Goal: Contribute content: Contribute content

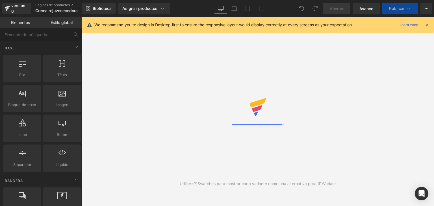
click at [428, 26] on icon at bounding box center [427, 24] width 5 height 5
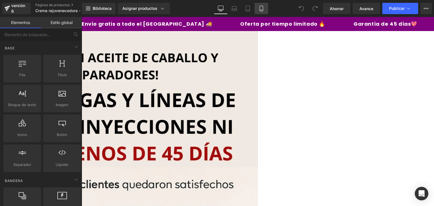
click at [260, 6] on icon at bounding box center [261, 8] width 3 height 5
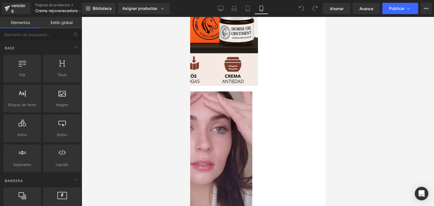
scroll to position [146, 0]
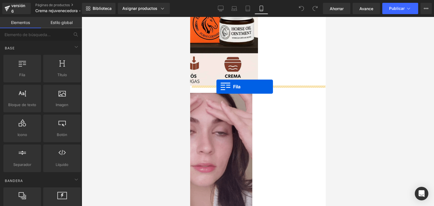
drag, startPoint x: 220, startPoint y: 76, endPoint x: 216, endPoint y: 87, distance: 11.6
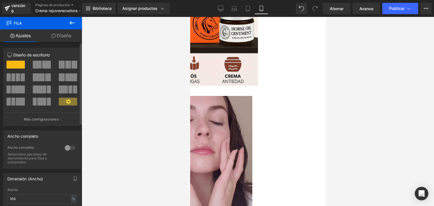
click at [68, 151] on div at bounding box center [70, 148] width 14 height 9
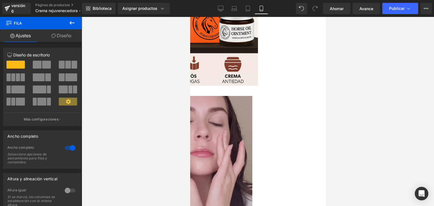
click at [69, 22] on icon at bounding box center [72, 22] width 7 height 7
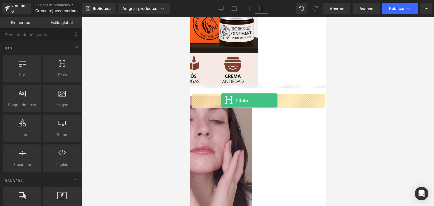
drag, startPoint x: 257, startPoint y: 85, endPoint x: 221, endPoint y: 101, distance: 39.2
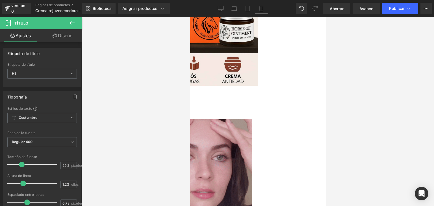
click at [190, 17] on icon at bounding box center [190, 17] width 0 height 0
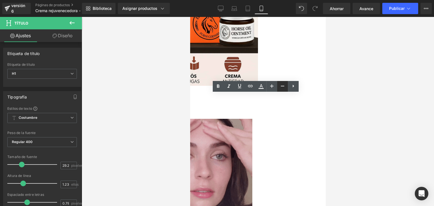
click at [281, 85] on icon at bounding box center [282, 86] width 7 height 7
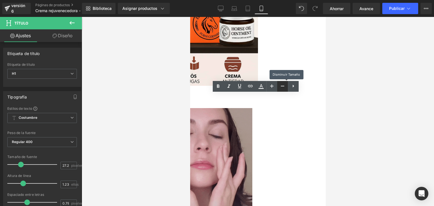
click at [281, 85] on icon at bounding box center [282, 86] width 7 height 7
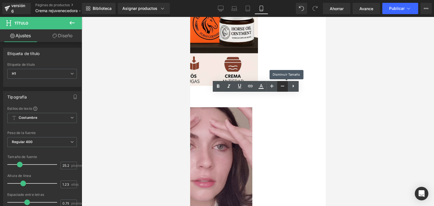
click at [281, 85] on icon at bounding box center [282, 86] width 7 height 7
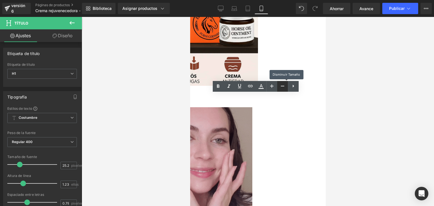
type input "23.25"
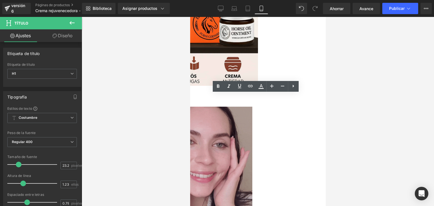
click at [168, 96] on font "El texto del encabezado va aquí" at bounding box center [111, 91] width 114 height 9
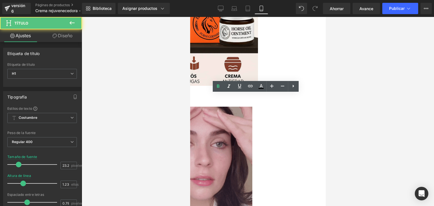
drag, startPoint x: 284, startPoint y: 99, endPoint x: 199, endPoint y: 96, distance: 84.5
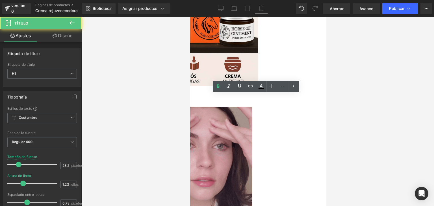
click at [190, 96] on h1 "El texto del encabezado va aquí" at bounding box center [122, 91] width 136 height 8
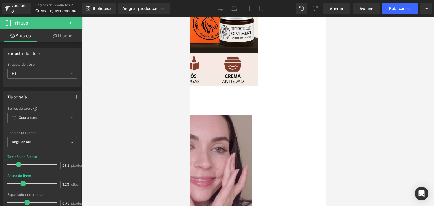
click at [155, 100] on font "PREVIENE EL ENVEJECIMIENTO PREMATURO" at bounding box center [104, 95] width 101 height 17
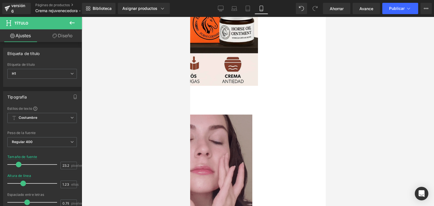
click at [190, 103] on h1 "🛡️PREVIENE EL ENVEJECIMIENTO PREMATURO" at bounding box center [122, 95] width 136 height 16
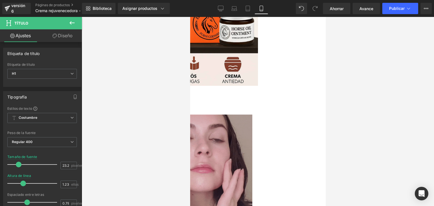
drag, startPoint x: 282, startPoint y: 107, endPoint x: 198, endPoint y: 96, distance: 84.3
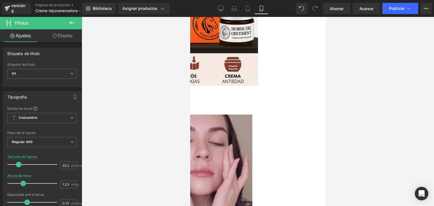
click at [190, 96] on h1 "🛡️PREVIENE EL ENVEJECIMIENTO PREMATURO🛡️" at bounding box center [122, 95] width 136 height 16
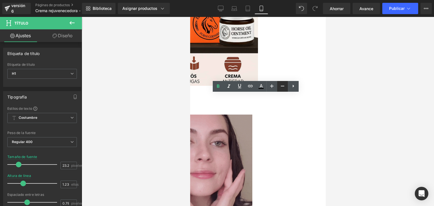
click at [281, 86] on icon at bounding box center [282, 86] width 7 height 7
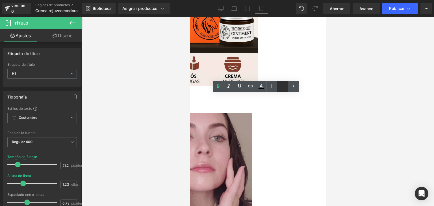
click at [281, 86] on icon at bounding box center [282, 86] width 7 height 7
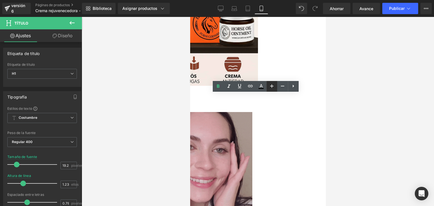
click at [273, 87] on icon at bounding box center [271, 86] width 7 height 7
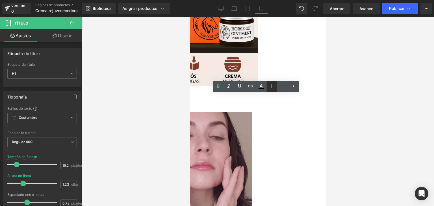
type input "21.25"
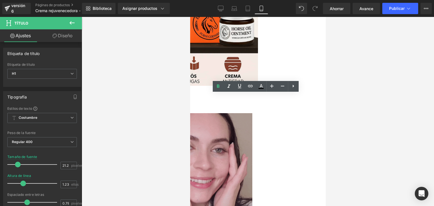
click at [344, 114] on div at bounding box center [258, 111] width 352 height 189
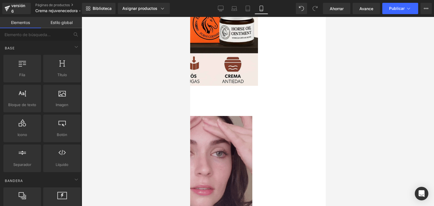
click at [190, 90] on div "🛡️PREVIENE EL ENVEJECIMIENTO PREMATURO🛡️ Título Fila" at bounding box center [122, 98] width 136 height 23
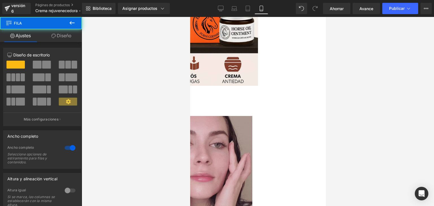
drag, startPoint x: 265, startPoint y: 86, endPoint x: 266, endPoint y: 82, distance: 4.5
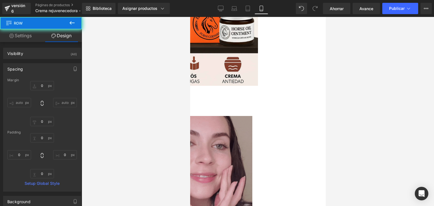
click at [190, 90] on div "🛡️PREVIENE EL ENVEJECIMIENTO PREMATURO🛡️ Título Fila" at bounding box center [122, 98] width 136 height 23
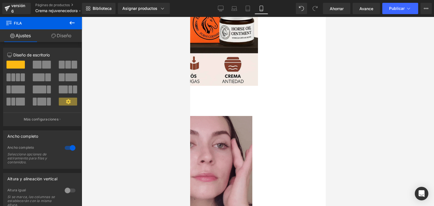
click at [190, 93] on div "🛡️PREVIENE EL ENVEJECIMIENTO PREMATURO🛡️ Título Fila" at bounding box center [122, 98] width 136 height 23
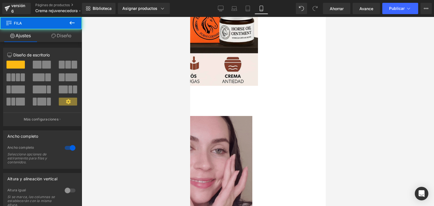
drag, startPoint x: 274, startPoint y: 86, endPoint x: 275, endPoint y: 81, distance: 5.4
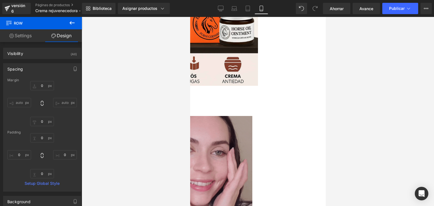
click at [190, 92] on div "🛡️PREVIENE EL ENVEJECIMIENTO PREMATURO🛡️ Título Fila" at bounding box center [122, 98] width 136 height 23
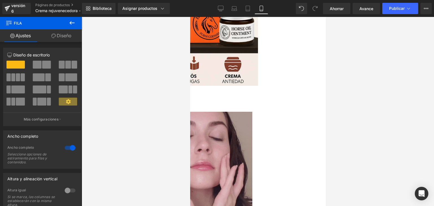
drag, startPoint x: 293, startPoint y: 111, endPoint x: 294, endPoint y: 106, distance: 5.5
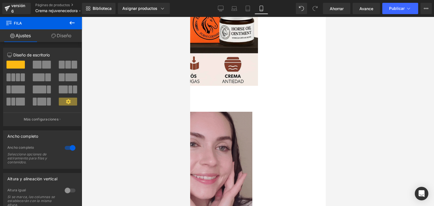
click at [190, 106] on div "🛡️PREVIENE EL ENVEJECIMIENTO PREMATURO🛡️ Título Fila" at bounding box center [122, 96] width 136 height 19
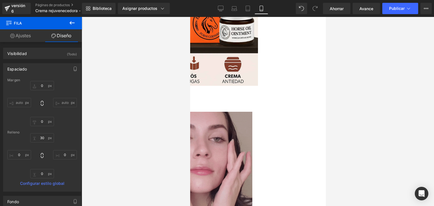
click at [190, 87] on div "🛡️PREVIENE EL ENVEJECIMIENTO PREMATURO🛡️ Título Fila" at bounding box center [122, 96] width 136 height 19
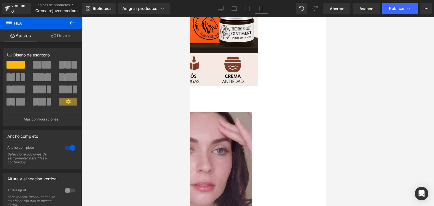
click at [190, 91] on div "🛡️PREVIENE EL ENVEJECIMIENTO PREMATURO🛡️ Título Fila" at bounding box center [122, 96] width 136 height 19
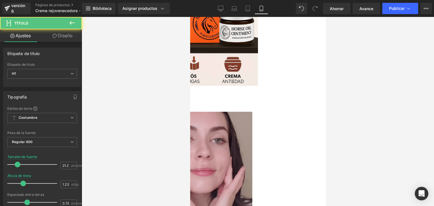
drag, startPoint x: 229, startPoint y: 95, endPoint x: 234, endPoint y: 84, distance: 11.4
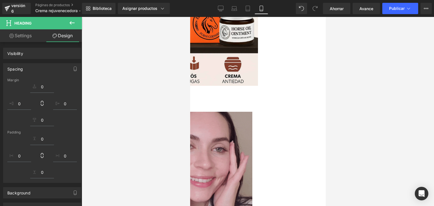
click at [190, 88] on div "🛡️PREVIENE EL ENVEJECIMIENTO PREMATURO🛡️ Título Fila" at bounding box center [122, 96] width 136 height 19
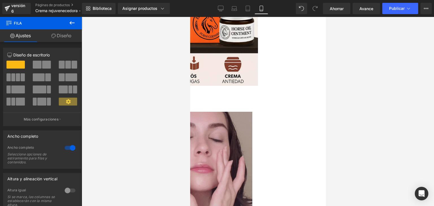
drag, startPoint x: 231, startPoint y: 86, endPoint x: 236, endPoint y: 73, distance: 14.4
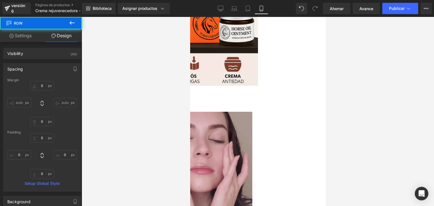
click at [190, 91] on div "🛡️PREVIENE EL ENVEJECIMIENTO PREMATURO🛡️ Título Fila" at bounding box center [122, 96] width 136 height 19
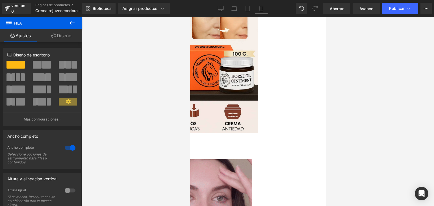
scroll to position [98, 0]
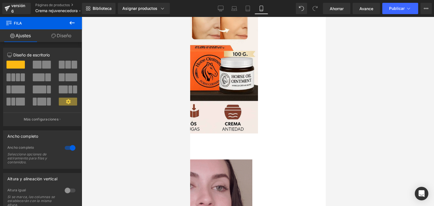
click at [190, 140] on div "🛡️PREVIENE EL ENVEJECIMIENTO PREMATURO🛡️ Título Fila" at bounding box center [122, 144] width 136 height 19
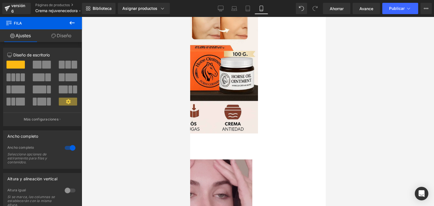
drag, startPoint x: 319, startPoint y: 135, endPoint x: 319, endPoint y: 122, distance: 13.0
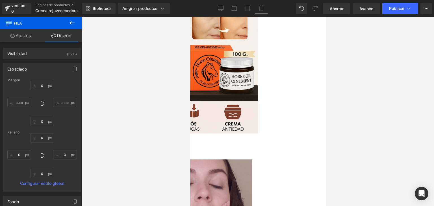
click at [258, 159] on div "🛡️PREVIENE EL ENVEJECIMIENTO PREMATURO🛡️ Título Fila Imagen" at bounding box center [190, 210] width 136 height 150
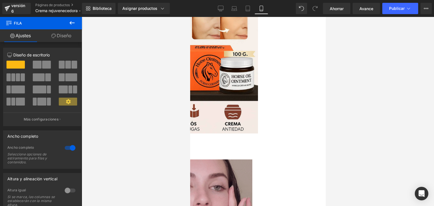
click at [190, 150] on h1 "🛡️PREVIENE EL ENVEJECIMIENTO PREMATURO🛡️" at bounding box center [122, 142] width 136 height 15
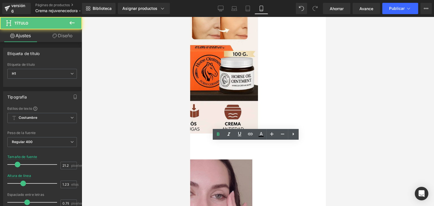
click at [258, 159] on div "🛡️PREVIENE EL ENVEJECIMIENTO PREMATURO🛡️ Título Fila Imagen" at bounding box center [190, 210] width 136 height 150
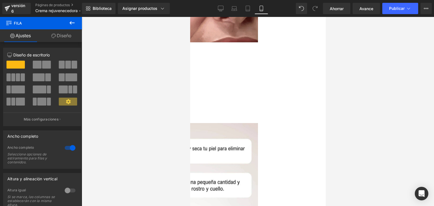
scroll to position [876, 0]
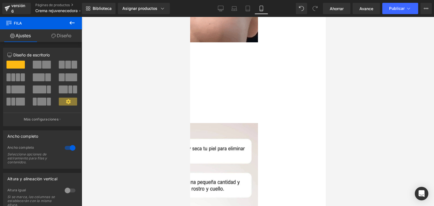
click at [147, 75] on font "No es grasasa, se absorbe rápido y tiene" at bounding box center [108, 75] width 77 height 5
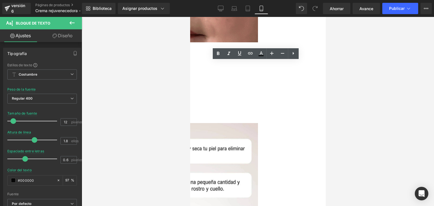
click at [147, 76] on font "No es grasasa, se absorbe rápido y tiene" at bounding box center [108, 75] width 77 height 5
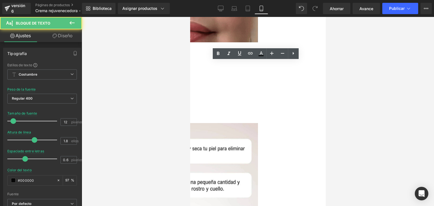
click at [147, 77] on font "No es grasasa, se absorbe rápido y tiene" at bounding box center [108, 75] width 77 height 5
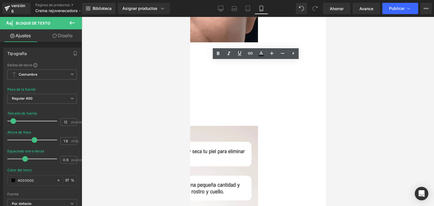
click at [147, 77] on font "No es grasasa, se absorbe rápido y tiene" at bounding box center [108, 75] width 77 height 5
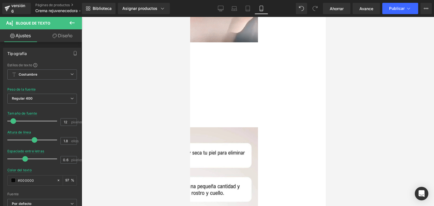
click at [357, 72] on div at bounding box center [258, 111] width 352 height 189
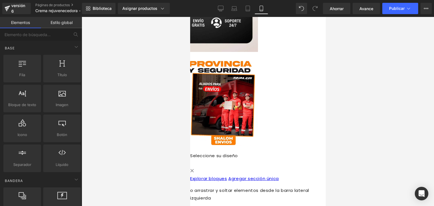
scroll to position [1925, 0]
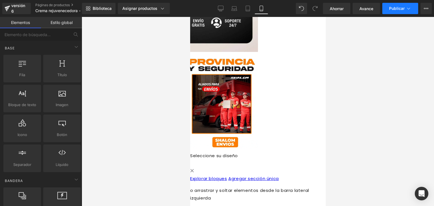
click at [393, 10] on font "Publicar" at bounding box center [397, 8] width 16 height 5
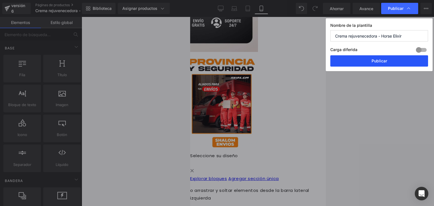
click at [357, 62] on button "Publicar" at bounding box center [379, 60] width 98 height 11
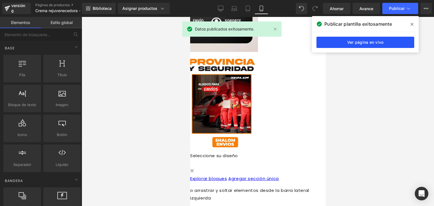
click at [391, 45] on link "Ver página en vivo" at bounding box center [365, 42] width 98 height 11
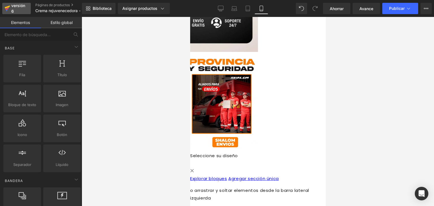
click at [16, 12] on div "versión 6" at bounding box center [18, 8] width 17 height 13
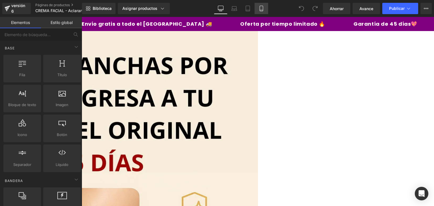
click at [264, 10] on link "Móvil" at bounding box center [262, 8] width 14 height 11
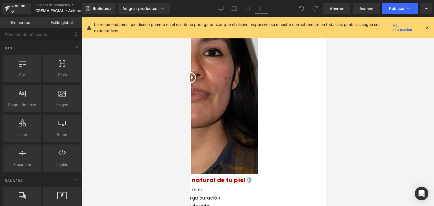
scroll to position [568, 0]
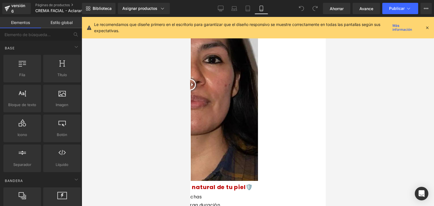
click at [232, 112] on div at bounding box center [190, 84] width 136 height 193
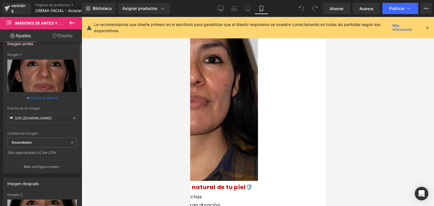
scroll to position [0, 0]
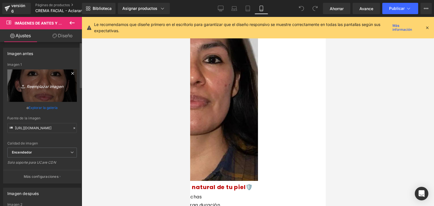
click at [33, 83] on icon "Reemplazar imagen" at bounding box center [41, 85] width 45 height 7
type input "C:\fakepath\WhatsApp-Image-2025-08-21-at-7.28.45-PM.webp"
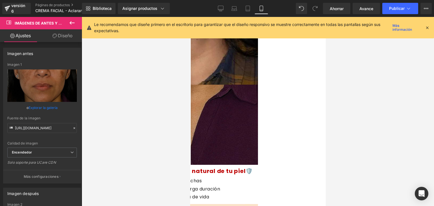
scroll to position [668, 0]
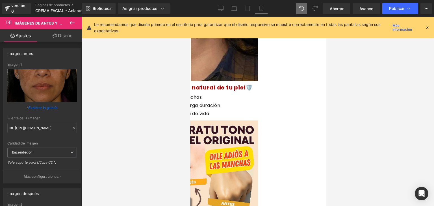
type input "[URL][DOMAIN_NAME]"
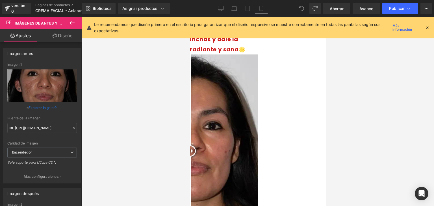
scroll to position [510, 0]
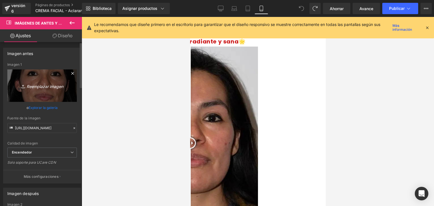
click at [49, 85] on font "Reemplazar imagen" at bounding box center [45, 86] width 37 height 5
type input "C:\fakepath\imagen2_izquierda.webp"
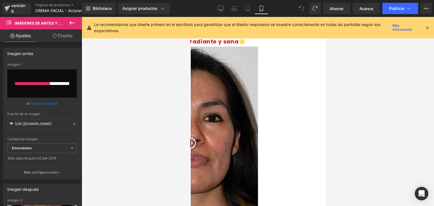
type input "[URL][DOMAIN_NAME]"
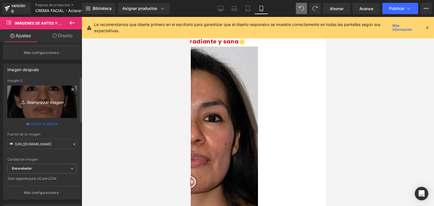
scroll to position [124, 0]
click at [47, 100] on font "Reemplazar imagen" at bounding box center [45, 102] width 37 height 5
type input "C:\fakepath\imagen2_derecha.webp"
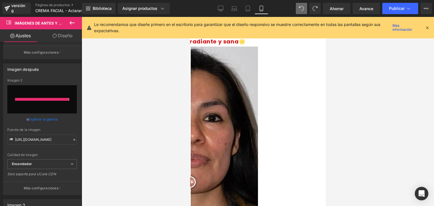
type input "[URL][DOMAIN_NAME]"
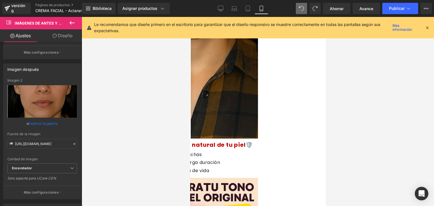
scroll to position [689, 0]
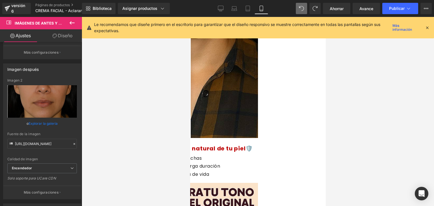
drag, startPoint x: 299, startPoint y: 138, endPoint x: 299, endPoint y: 117, distance: 21.5
click at [258, 117] on div "Imágenes de antes y después" at bounding box center [190, 3] width 136 height 273
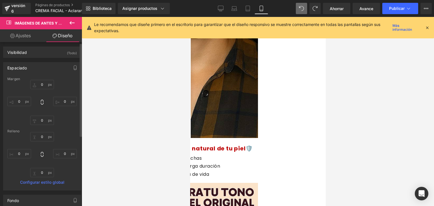
scroll to position [1, 0]
click at [45, 121] on input "0" at bounding box center [42, 120] width 24 height 9
type input "-"
click at [90, 119] on div at bounding box center [258, 111] width 352 height 189
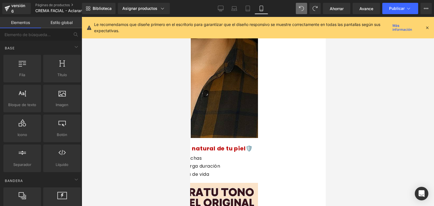
click at [212, 84] on img at bounding box center [190, 2] width 136 height 271
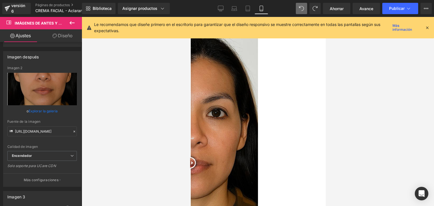
scroll to position [528, 0]
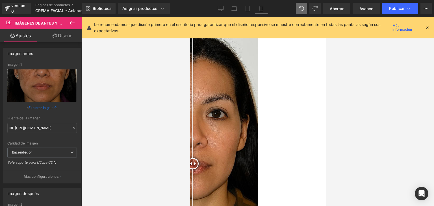
drag, startPoint x: 253, startPoint y: 163, endPoint x: 258, endPoint y: 165, distance: 5.0
click at [198, 165] on div at bounding box center [192, 163] width 11 height 11
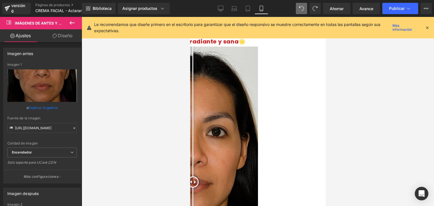
scroll to position [521, 0]
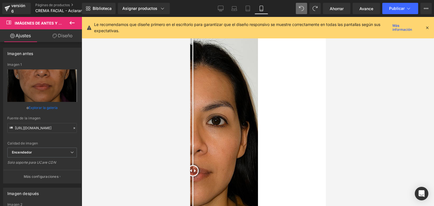
click at [429, 26] on icon at bounding box center [427, 27] width 5 height 5
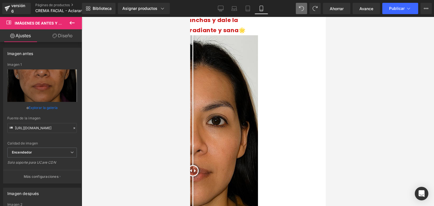
click at [70, 26] on icon at bounding box center [72, 22] width 7 height 7
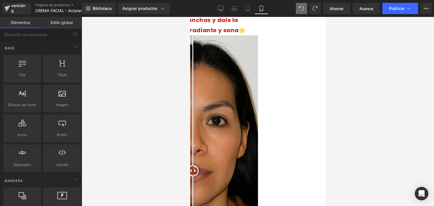
click at [190, 17] on font "Fila" at bounding box center [190, 17] width 0 height 0
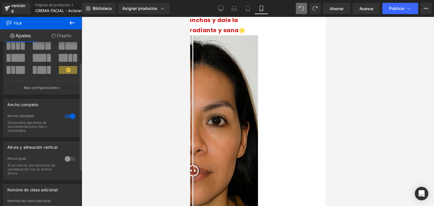
scroll to position [30, 0]
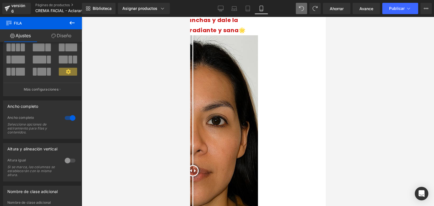
click at [190, 17] on font "Imágenes de antes y después" at bounding box center [190, 17] width 0 height 0
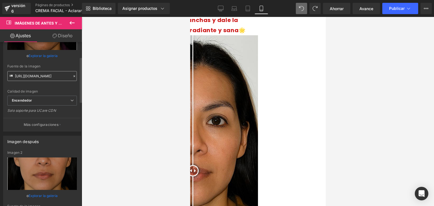
scroll to position [53, 0]
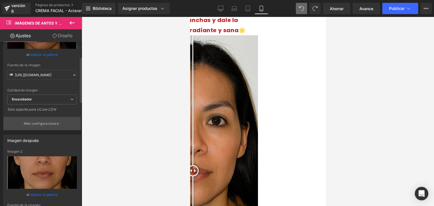
click at [57, 126] on button "Más configuraciones" at bounding box center [41, 123] width 77 height 13
click at [97, 59] on div at bounding box center [258, 111] width 352 height 189
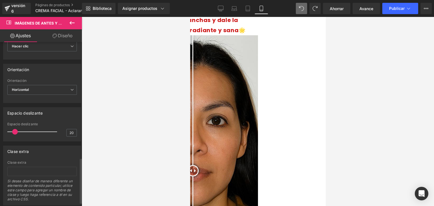
scroll to position [433, 0]
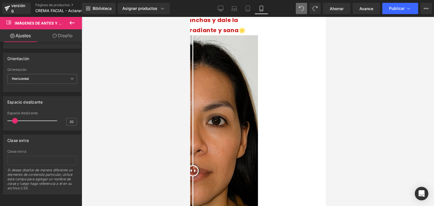
click at [73, 24] on icon at bounding box center [72, 22] width 7 height 7
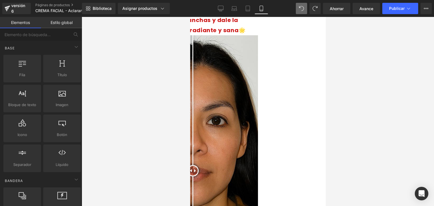
click at [190, 17] on font "Fila" at bounding box center [190, 17] width 0 height 0
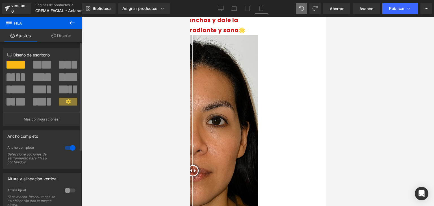
click at [68, 147] on div at bounding box center [70, 148] width 14 height 9
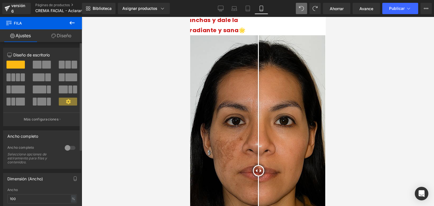
click at [68, 147] on div at bounding box center [70, 148] width 14 height 9
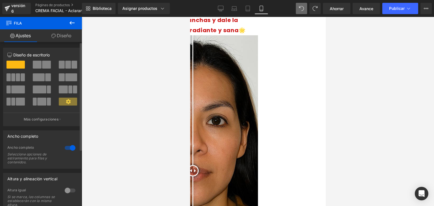
click at [68, 147] on div at bounding box center [70, 148] width 14 height 9
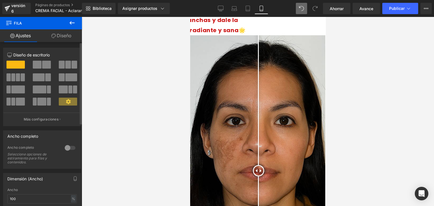
click at [68, 147] on div at bounding box center [70, 148] width 14 height 9
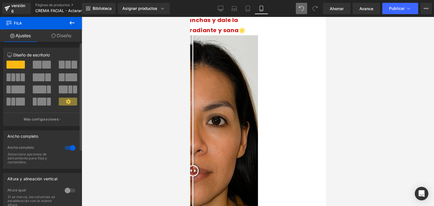
click at [68, 147] on div at bounding box center [70, 148] width 14 height 9
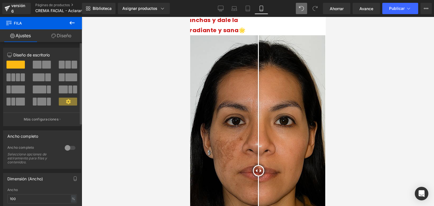
click at [68, 147] on div at bounding box center [70, 148] width 14 height 9
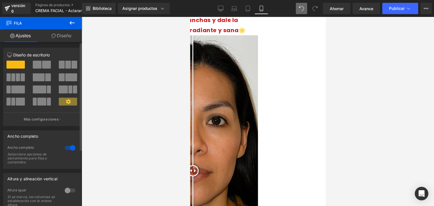
click at [68, 147] on div at bounding box center [70, 148] width 14 height 9
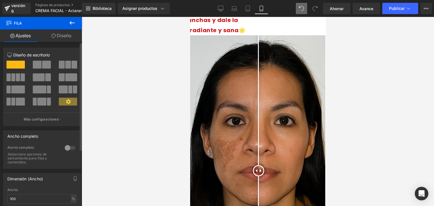
click at [68, 147] on div at bounding box center [70, 148] width 14 height 9
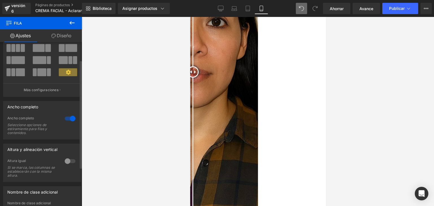
scroll to position [27, 0]
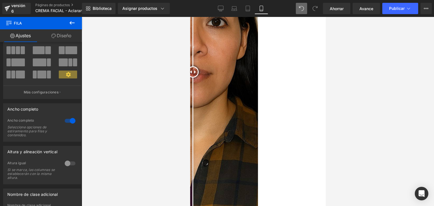
click at [223, 75] on img at bounding box center [190, 71] width 136 height 271
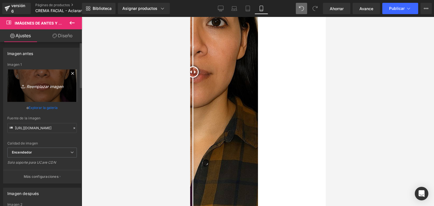
click at [49, 88] on icon "Reemplazar imagen" at bounding box center [41, 85] width 45 height 7
type input "C:\fakepath\WhatsApp-Image-2025-08-21-at-7.35.20-PM.webp"
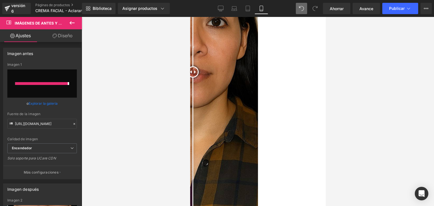
type input "[URL][DOMAIN_NAME]"
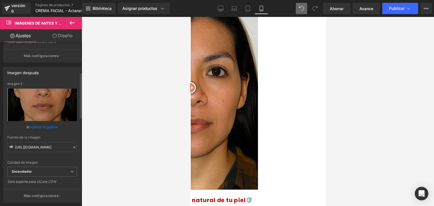
scroll to position [125, 0]
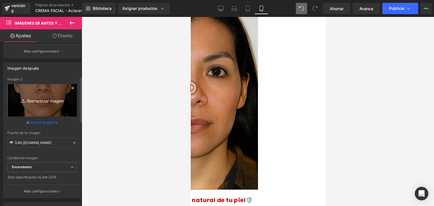
click at [42, 97] on icon "Reemplazar imagen" at bounding box center [41, 100] width 45 height 7
type input "C:\fakepath\WhatsApp-Image-2025-08-21-at-7.35.38-PM.webp"
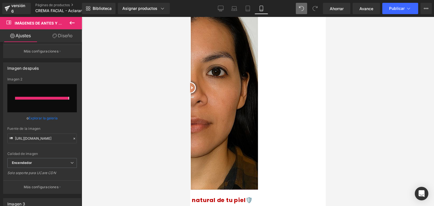
type input "[URL][DOMAIN_NAME]"
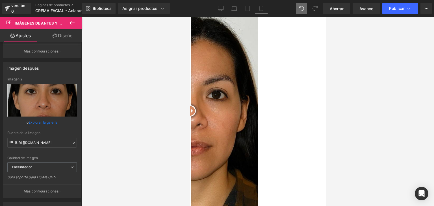
scroll to position [546, 0]
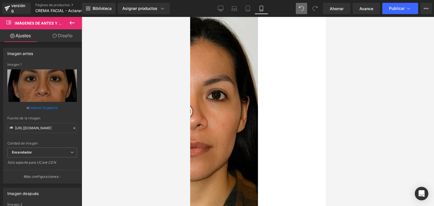
drag, startPoint x: 257, startPoint y: 115, endPoint x: 252, endPoint y: 131, distance: 16.9
click at [192, 117] on div at bounding box center [186, 111] width 11 height 11
drag, startPoint x: 252, startPoint y: 131, endPoint x: 258, endPoint y: 134, distance: 6.6
click at [198, 117] on div at bounding box center [191, 111] width 11 height 11
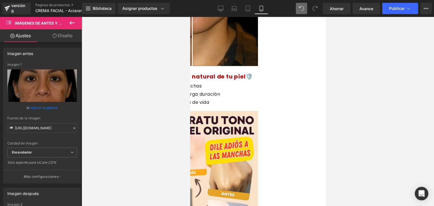
scroll to position [694, 0]
click at [400, 9] on font "Publicar" at bounding box center [397, 8] width 16 height 5
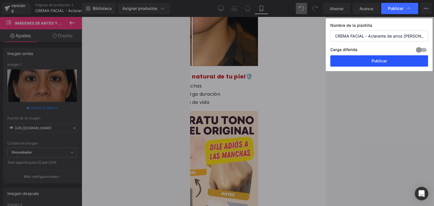
click at [379, 57] on button "Publicar" at bounding box center [379, 60] width 98 height 11
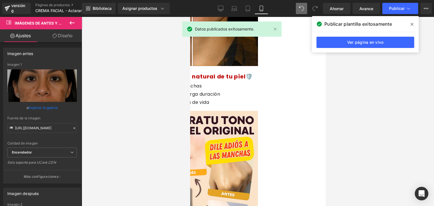
click at [414, 26] on span at bounding box center [411, 24] width 9 height 9
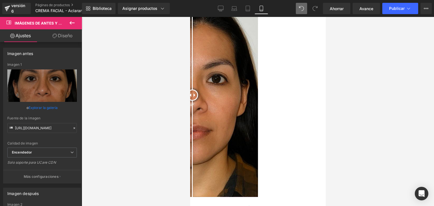
scroll to position [562, 0]
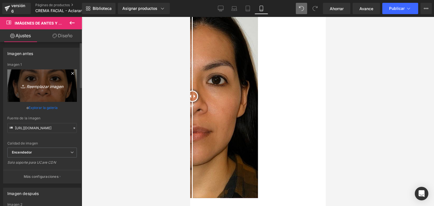
drag, startPoint x: 30, startPoint y: 83, endPoint x: 19, endPoint y: 76, distance: 12.5
click at [19, 76] on link "Reemplazar imagen" at bounding box center [42, 86] width 70 height 32
type input "C:\fakepath\WhatsApp-Image-2025-08-21-at-7.40.15-PM.webp"
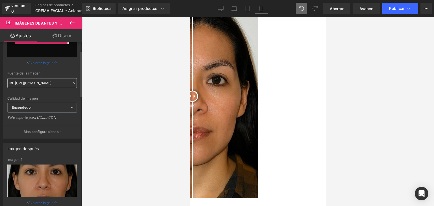
type input "[URL][DOMAIN_NAME]"
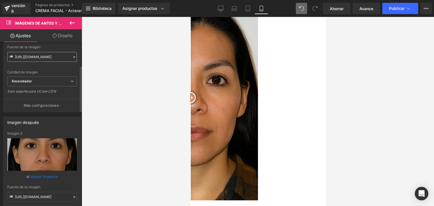
scroll to position [96, 0]
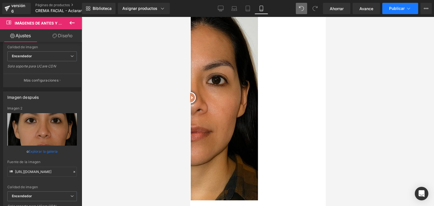
click at [390, 9] on font "Publicar" at bounding box center [397, 8] width 16 height 5
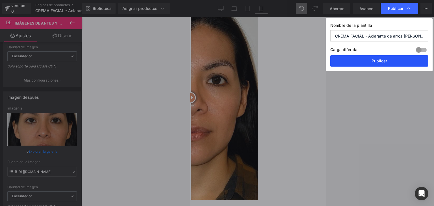
click at [370, 62] on button "Publicar" at bounding box center [379, 60] width 98 height 11
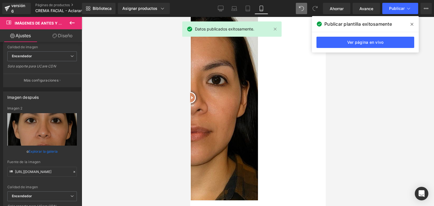
click at [410, 24] on span at bounding box center [411, 24] width 9 height 9
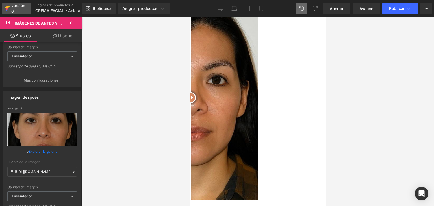
click at [17, 5] on font "versión 6" at bounding box center [18, 8] width 14 height 10
